Goal: Task Accomplishment & Management: Manage account settings

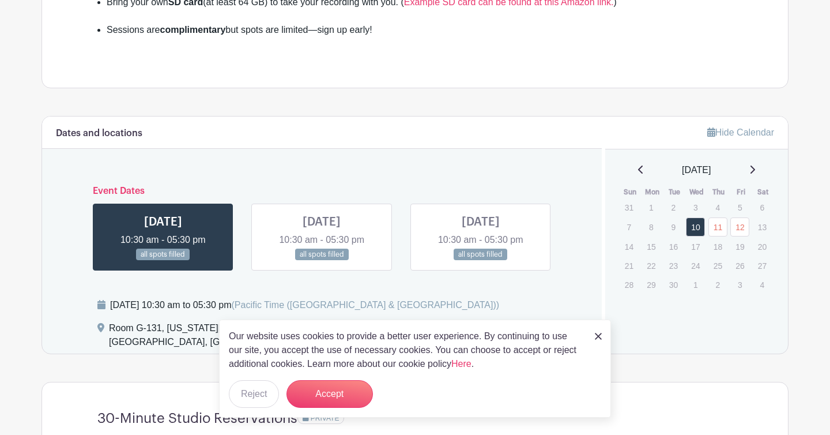
scroll to position [571, 0]
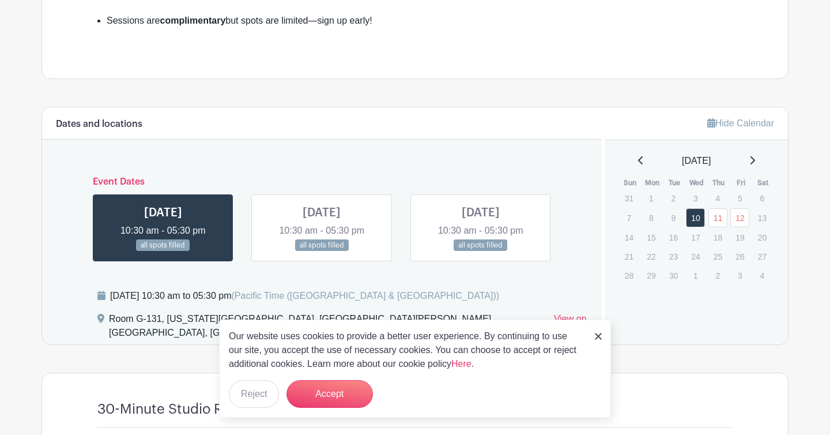
click at [598, 333] on img at bounding box center [598, 336] width 7 height 7
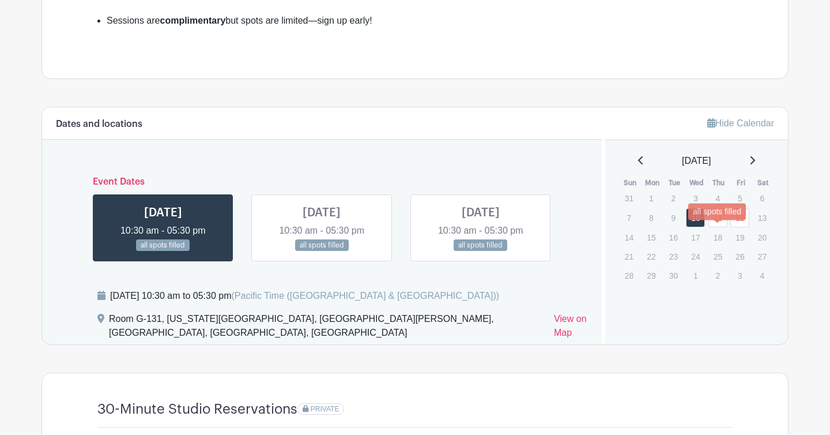
click at [709, 227] on link "11" at bounding box center [718, 217] width 19 height 19
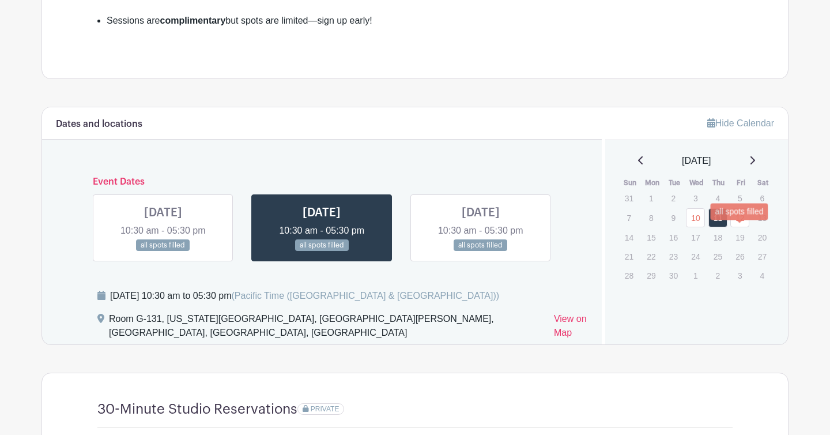
click at [734, 227] on link "12" at bounding box center [739, 217] width 19 height 19
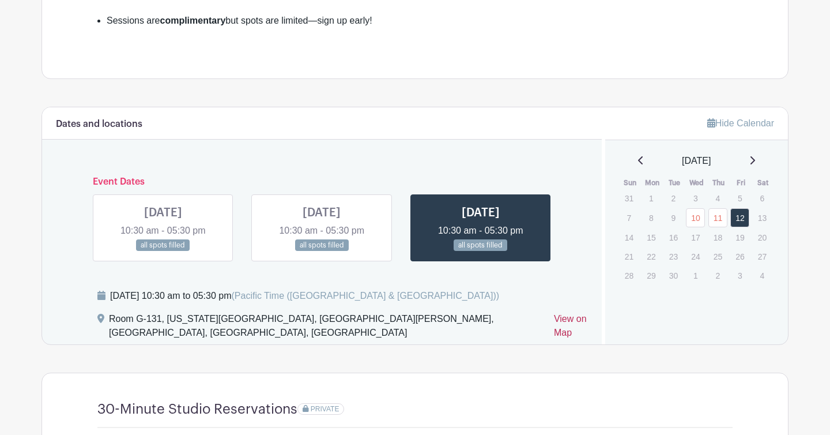
click at [554, 344] on link "View on Map" at bounding box center [571, 328] width 34 height 32
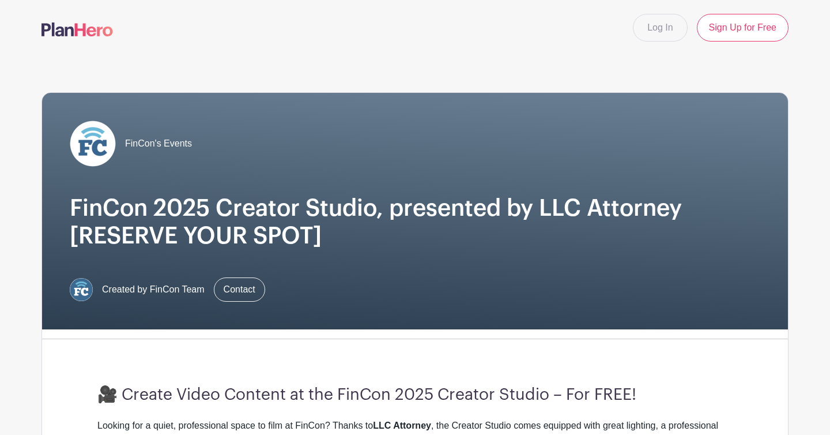
click at [94, 23] on img at bounding box center [77, 29] width 71 height 14
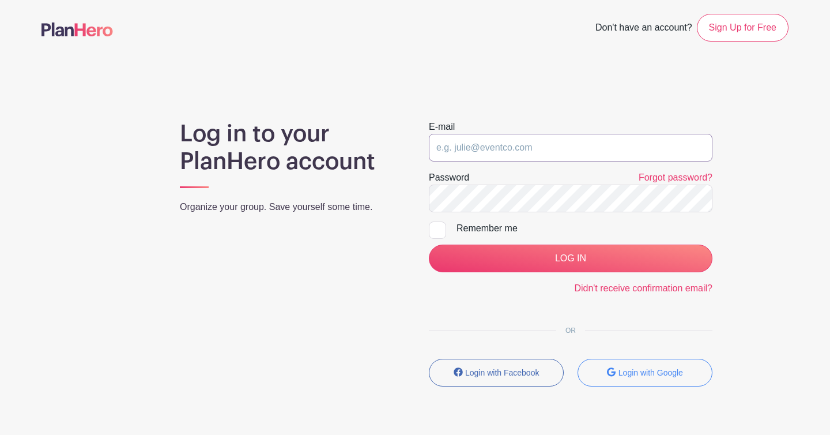
click at [503, 153] on input "email" at bounding box center [571, 148] width 284 height 28
click at [477, 155] on input "email" at bounding box center [571, 148] width 284 height 28
type input "[PERSON_NAME][EMAIL_ADDRESS][DOMAIN_NAME]"
click at [483, 233] on div "Remember me" at bounding box center [585, 228] width 256 height 14
click at [436, 229] on input "Remember me" at bounding box center [432, 224] width 7 height 7
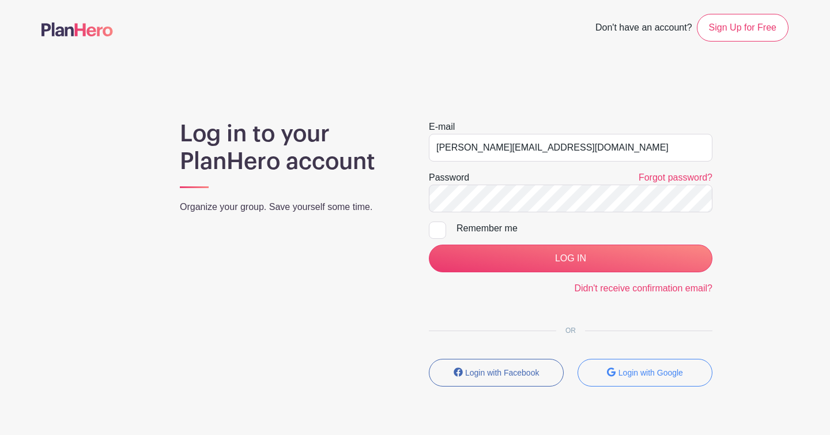
checkbox input "true"
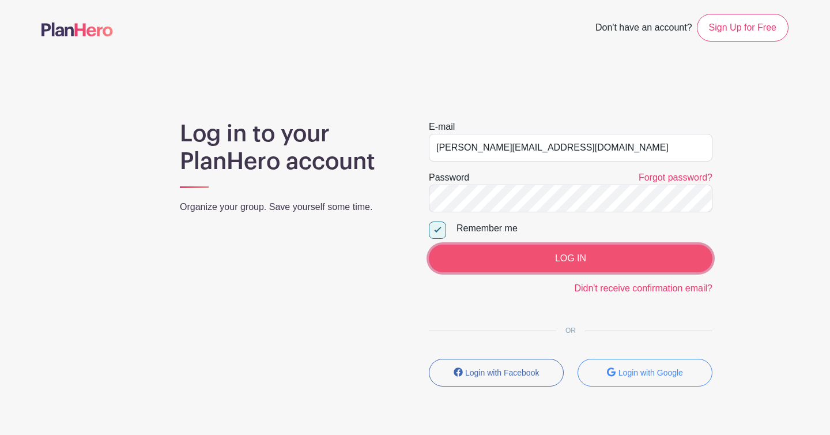
click at [495, 255] on input "LOG IN" at bounding box center [571, 258] width 284 height 28
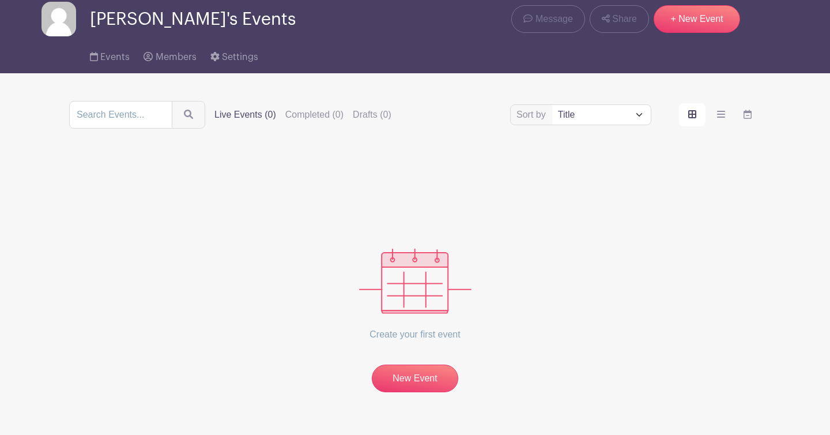
scroll to position [46, 0]
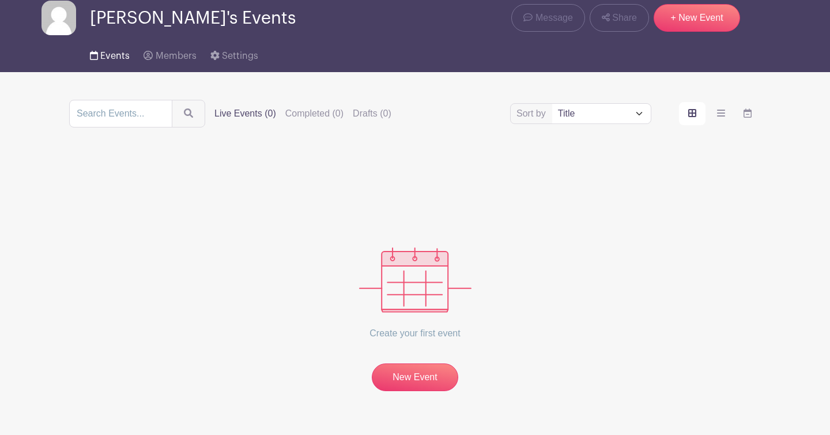
click at [106, 52] on span "Events" at bounding box center [114, 55] width 29 height 9
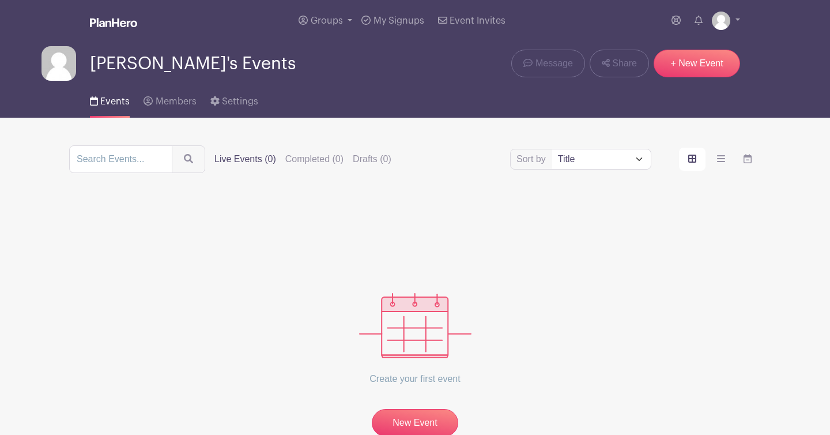
click at [61, 62] on img at bounding box center [59, 63] width 35 height 35
click at [327, 26] on link "Groups" at bounding box center [325, 21] width 63 height 42
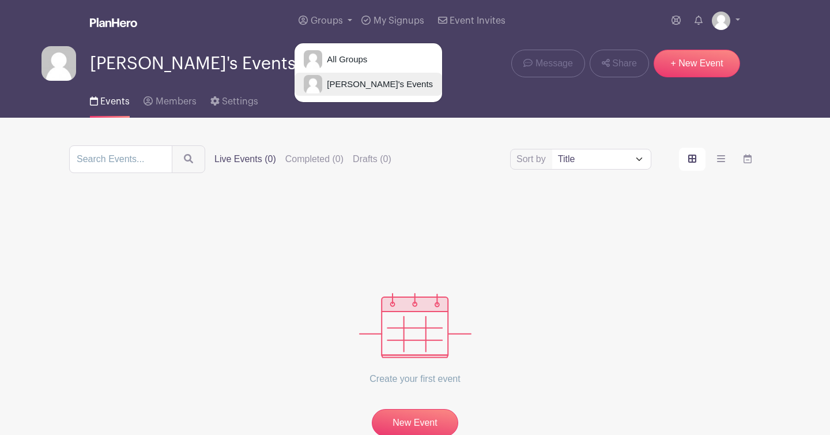
click at [349, 81] on span "[PERSON_NAME]'s Events" at bounding box center [377, 84] width 111 height 13
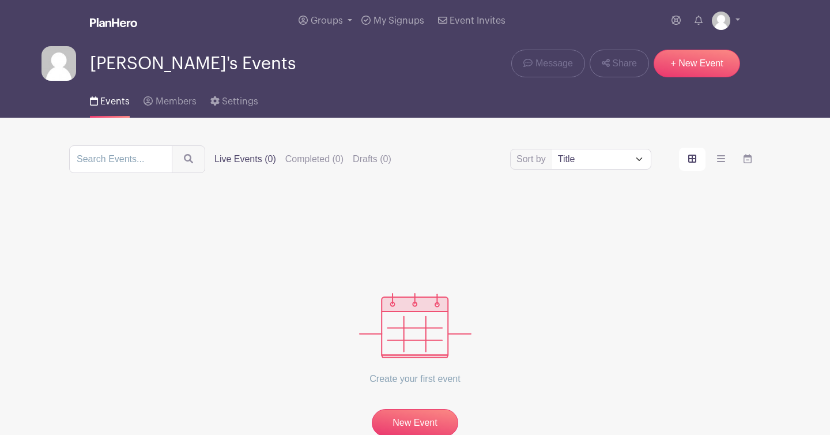
click at [64, 76] on img at bounding box center [59, 63] width 35 height 35
click at [146, 99] on icon at bounding box center [148, 100] width 9 height 9
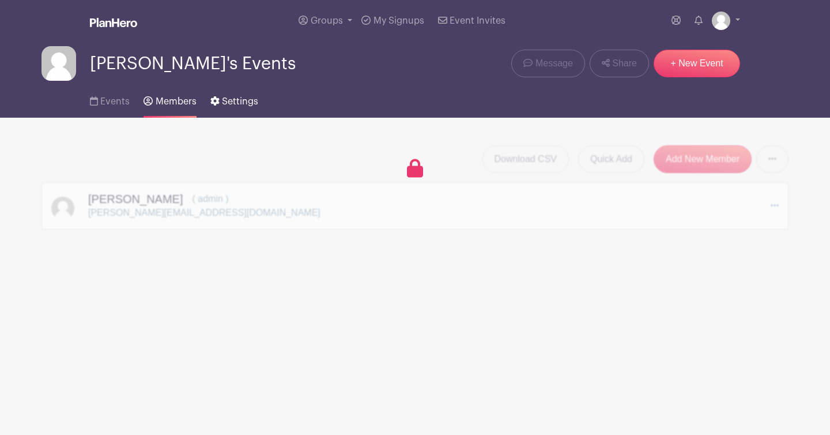
click at [222, 104] on span "Settings" at bounding box center [240, 101] width 36 height 9
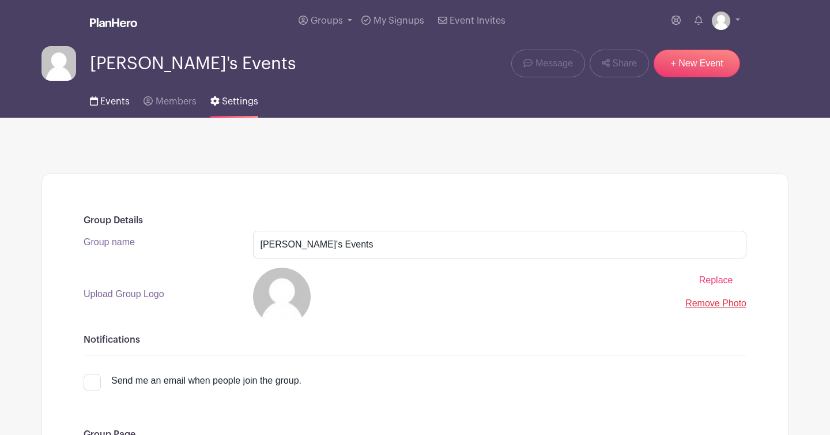
click at [107, 102] on span "Events" at bounding box center [114, 101] width 29 height 9
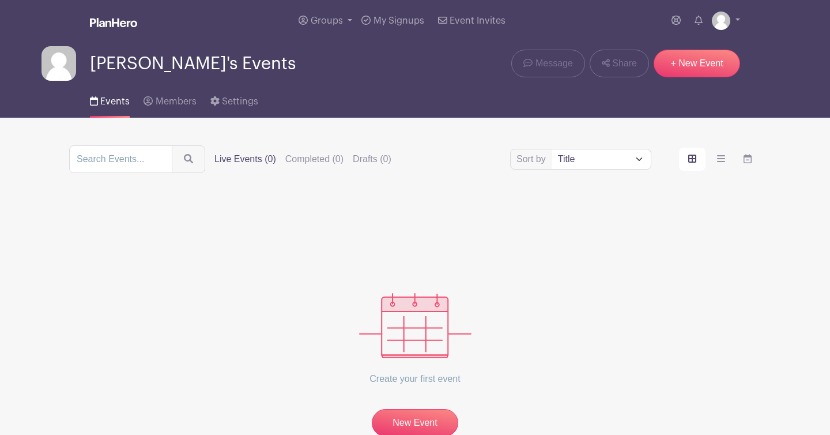
click at [54, 71] on img at bounding box center [59, 63] width 35 height 35
click at [116, 17] on link at bounding box center [113, 23] width 47 height 20
click at [408, 17] on span "My Signups" at bounding box center [399, 20] width 51 height 9
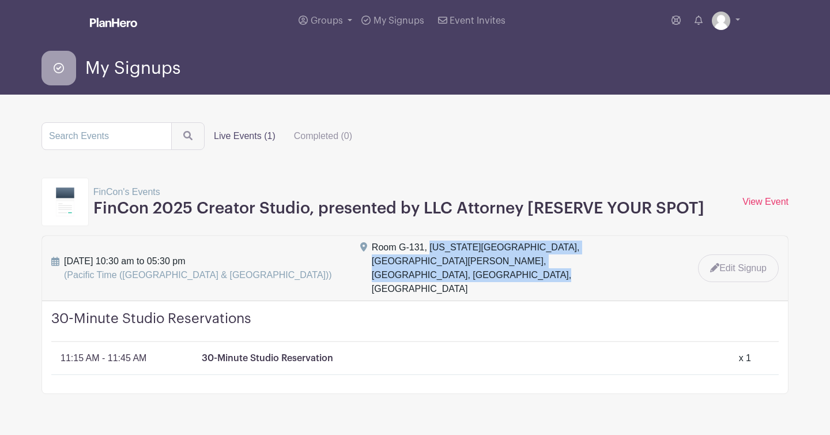
drag, startPoint x: 423, startPoint y: 250, endPoint x: 544, endPoint y: 264, distance: 121.3
click at [542, 262] on div "Room G-131, [US_STATE][GEOGRAPHIC_DATA], [GEOGRAPHIC_DATA][PERSON_NAME], [GEOGR…" at bounding box center [509, 267] width 274 height 55
